Goal: Find specific page/section: Find specific page/section

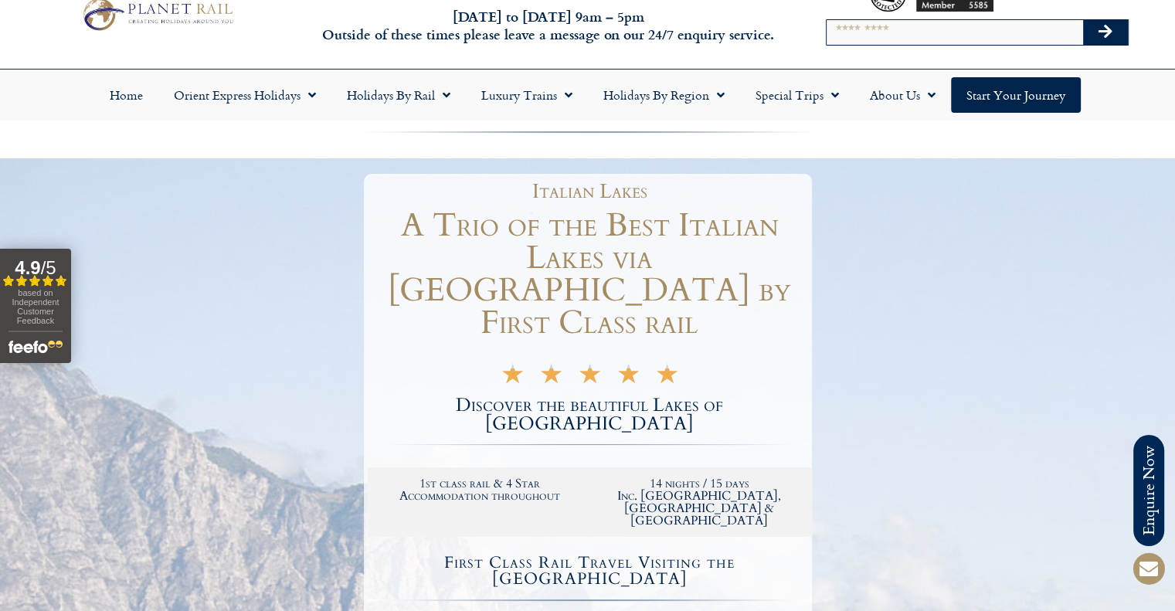
scroll to position [77, 0]
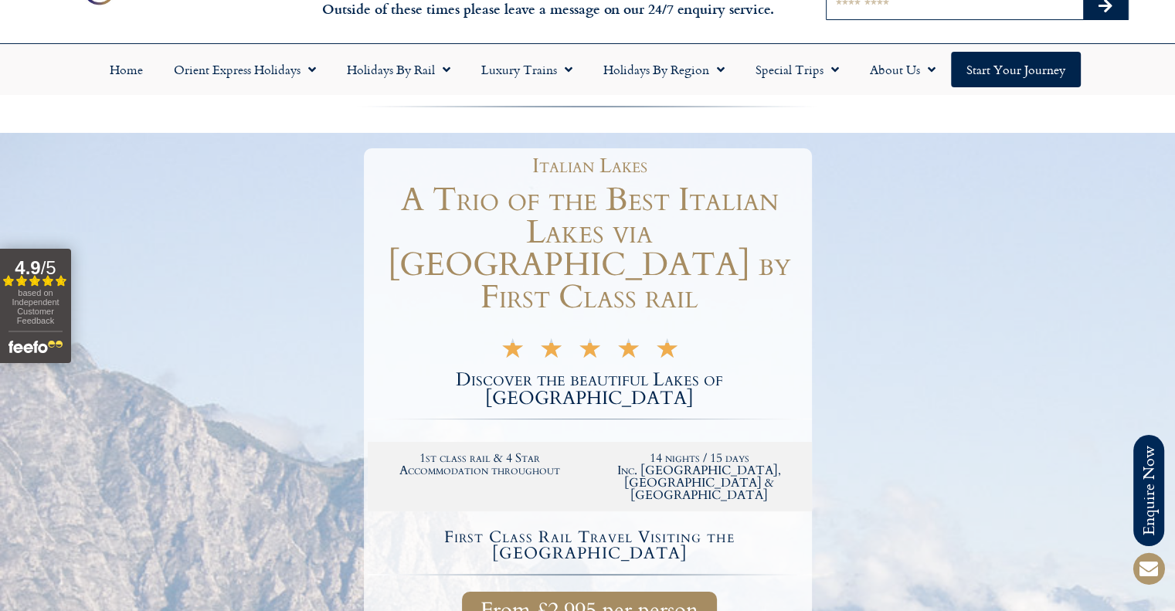
click at [858, 7] on input "Search" at bounding box center [955, 7] width 256 height 25
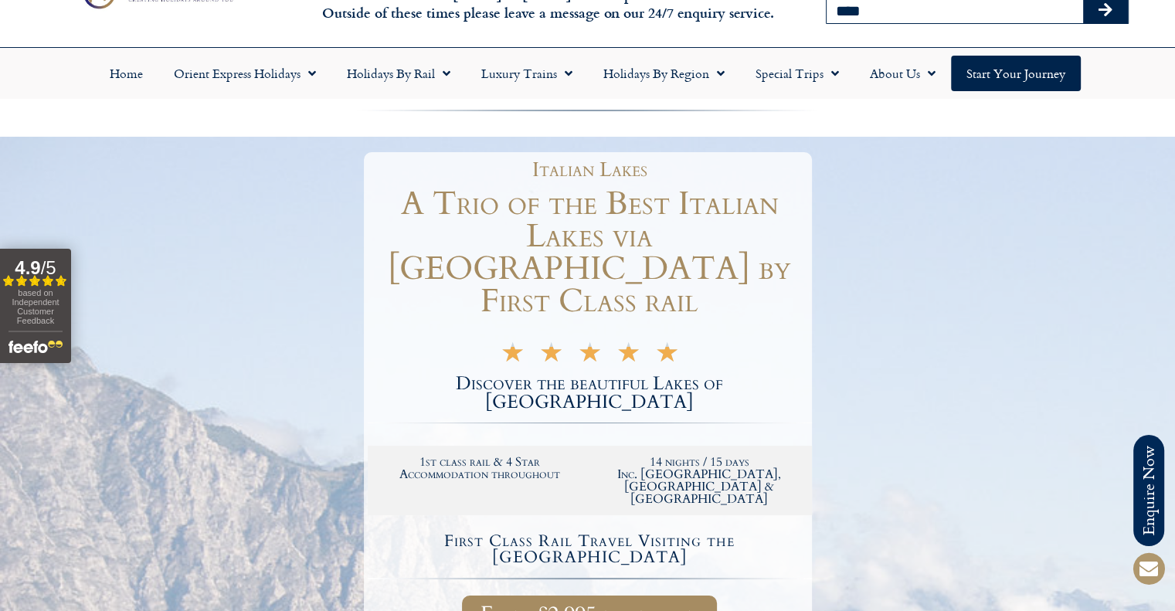
type input "****"
click at [1083, 0] on button "Search" at bounding box center [1105, 10] width 45 height 25
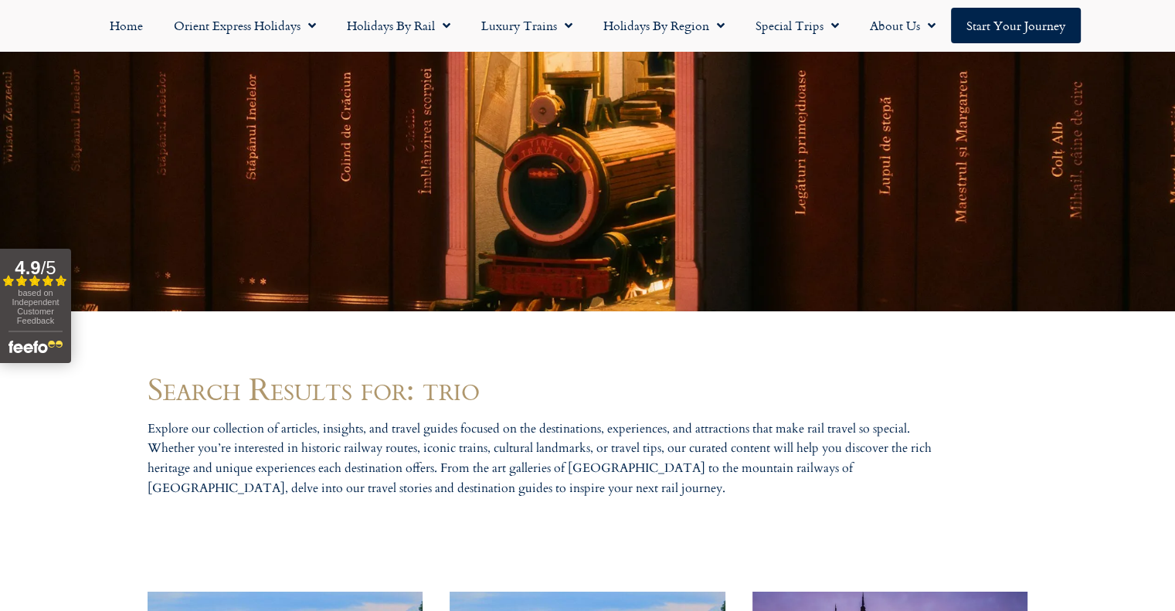
scroll to position [789, 0]
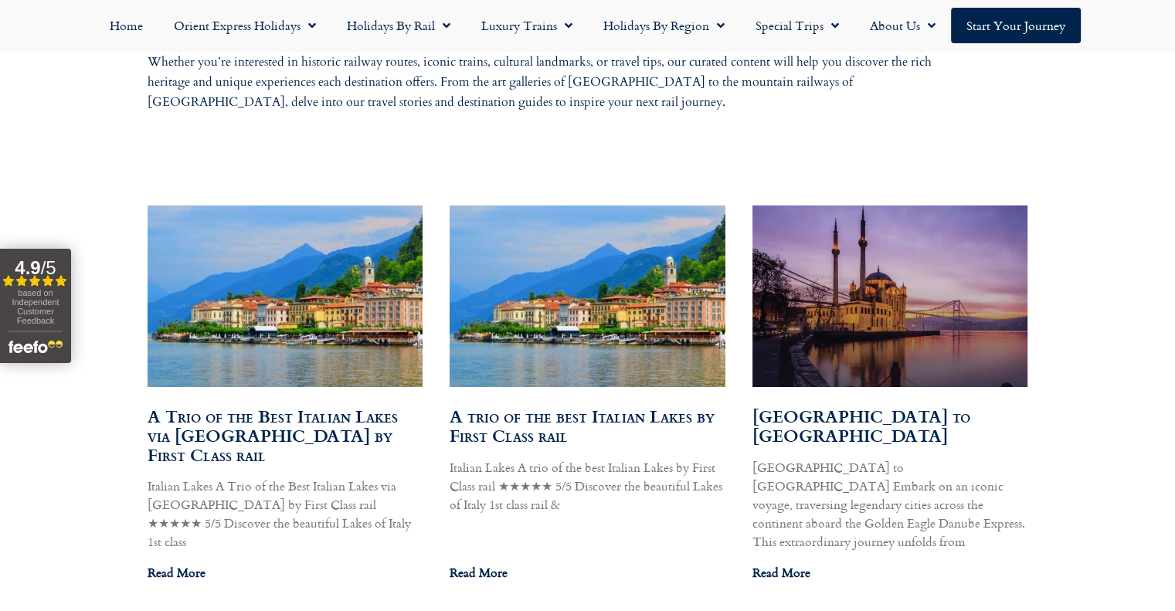
click at [518, 430] on link "A trio of the best Italian Lakes by First Class rail" at bounding box center [582, 425] width 265 height 45
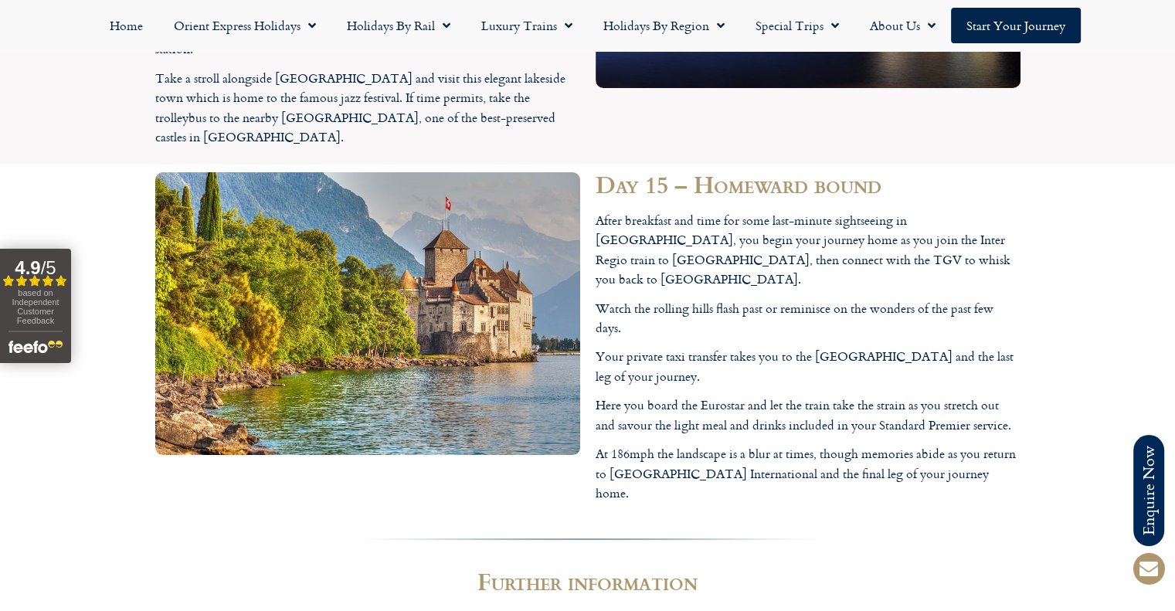
scroll to position [5872, 0]
